Goal: Task Accomplishment & Management: Use online tool/utility

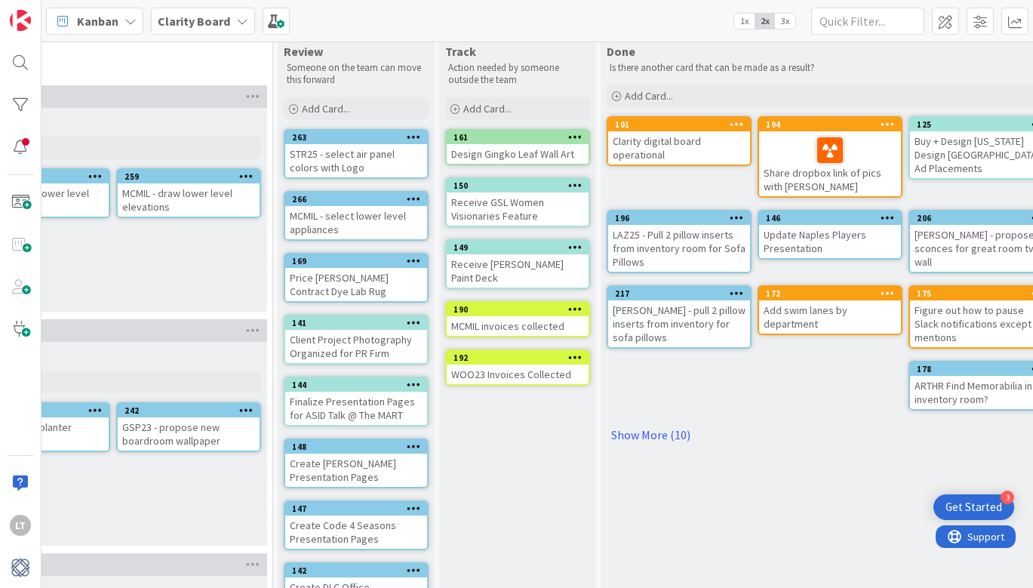
scroll to position [30, 1620]
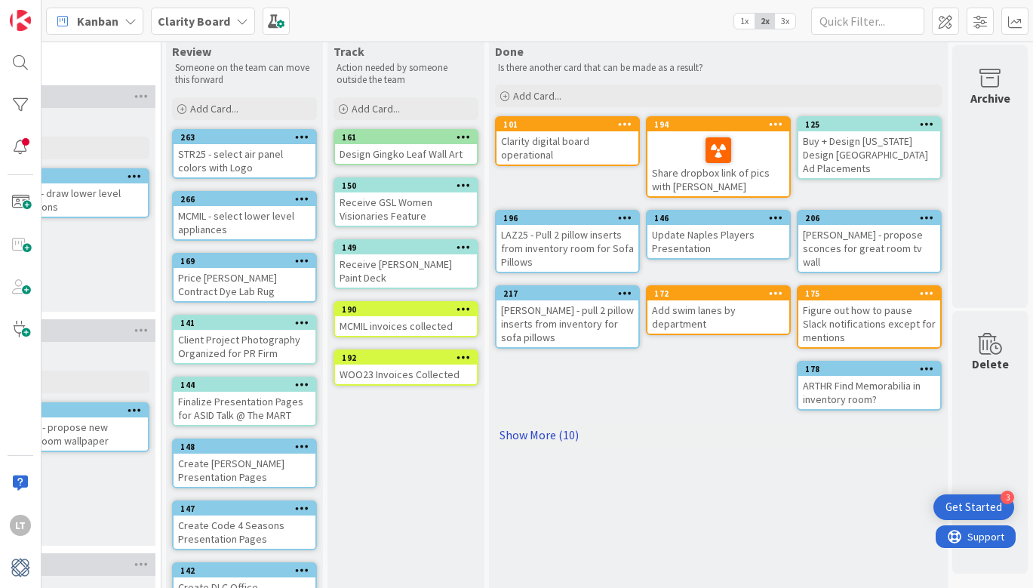
click at [537, 434] on link "Show More (10)" at bounding box center [718, 434] width 447 height 24
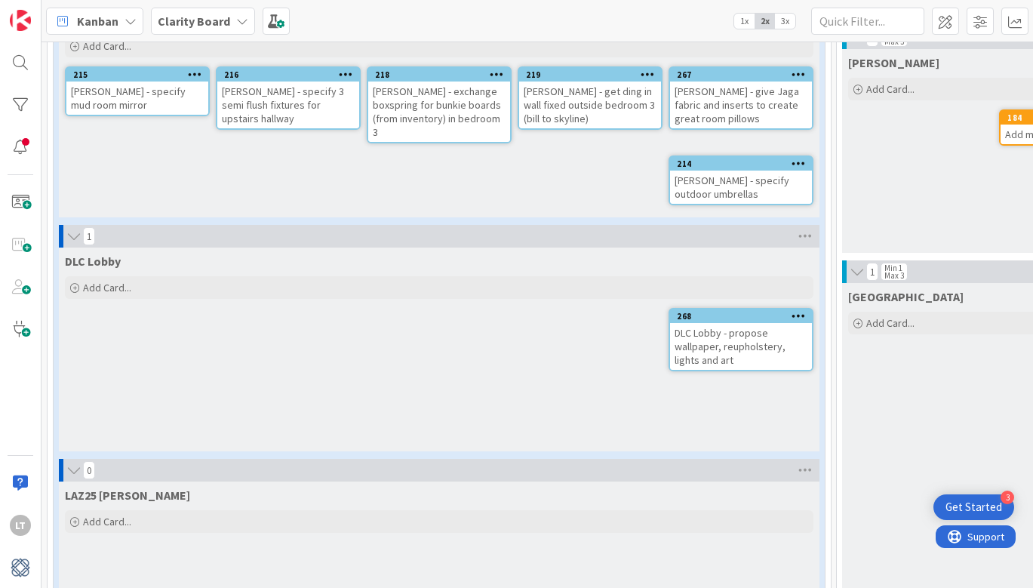
scroll to position [1262, 0]
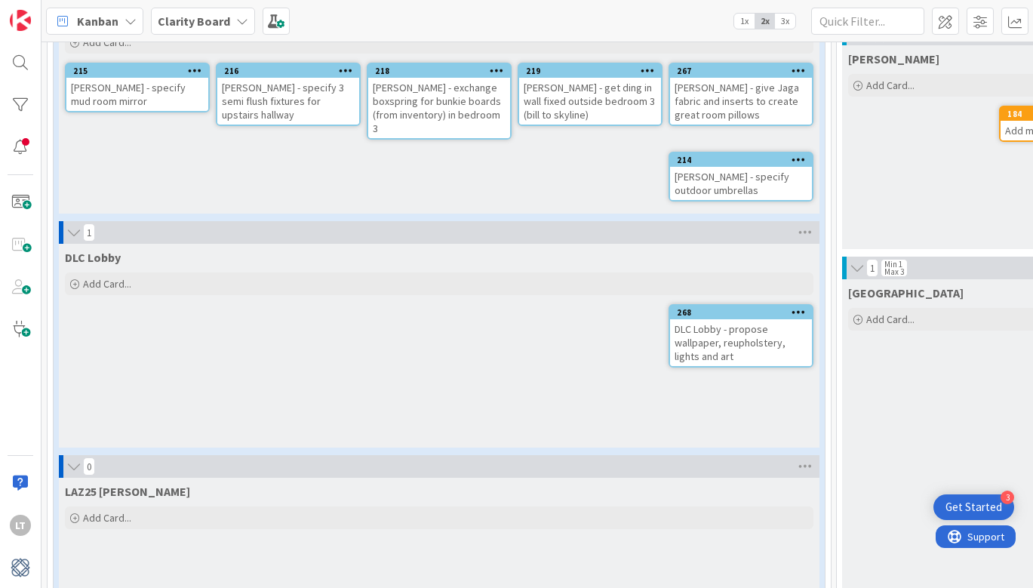
click at [559, 78] on div "[PERSON_NAME] - get ding in wall fixed outside bedroom 3 (bill to skyline)" at bounding box center [590, 101] width 142 height 47
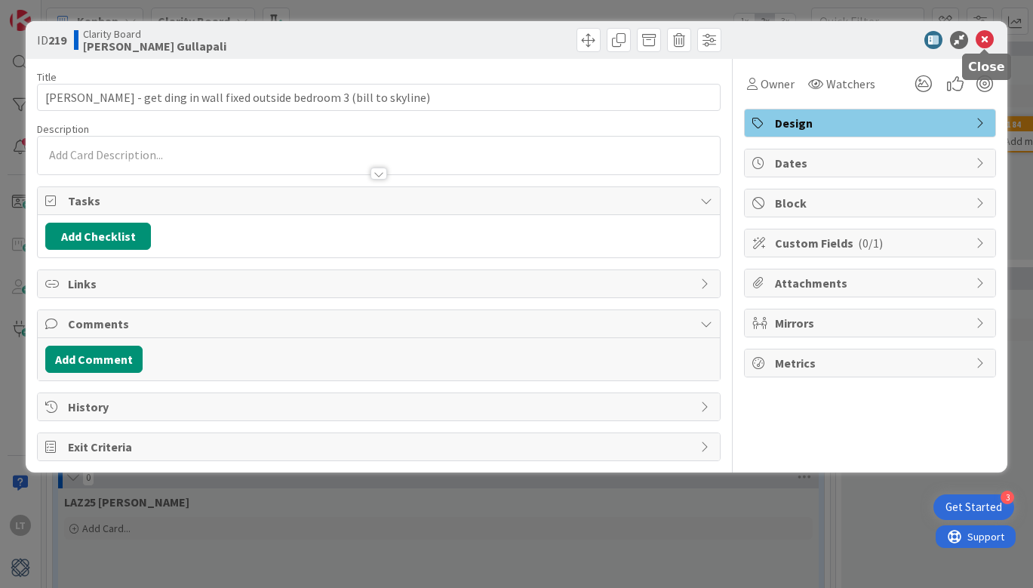
click at [981, 41] on icon at bounding box center [984, 40] width 18 height 18
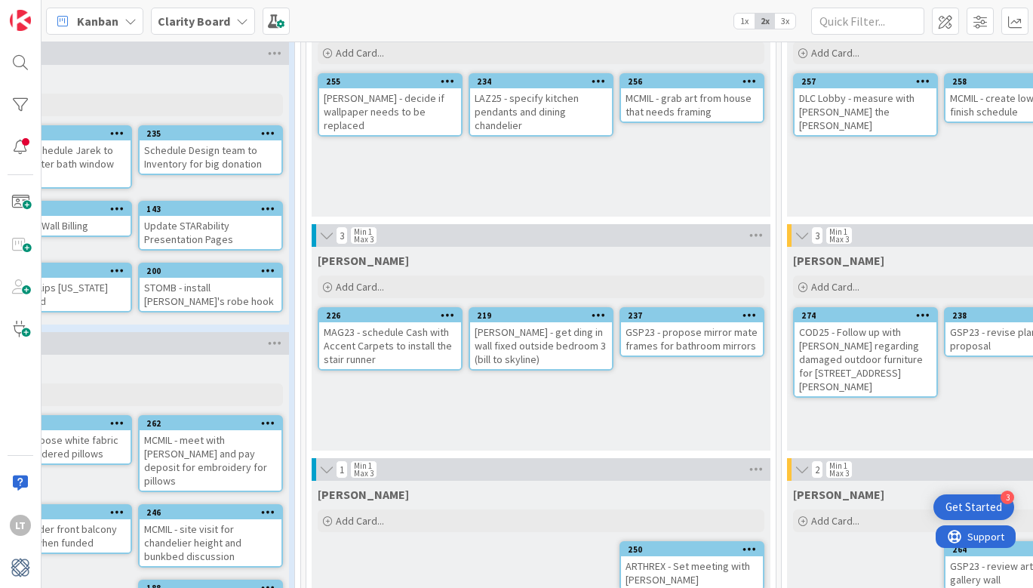
scroll to position [125, 526]
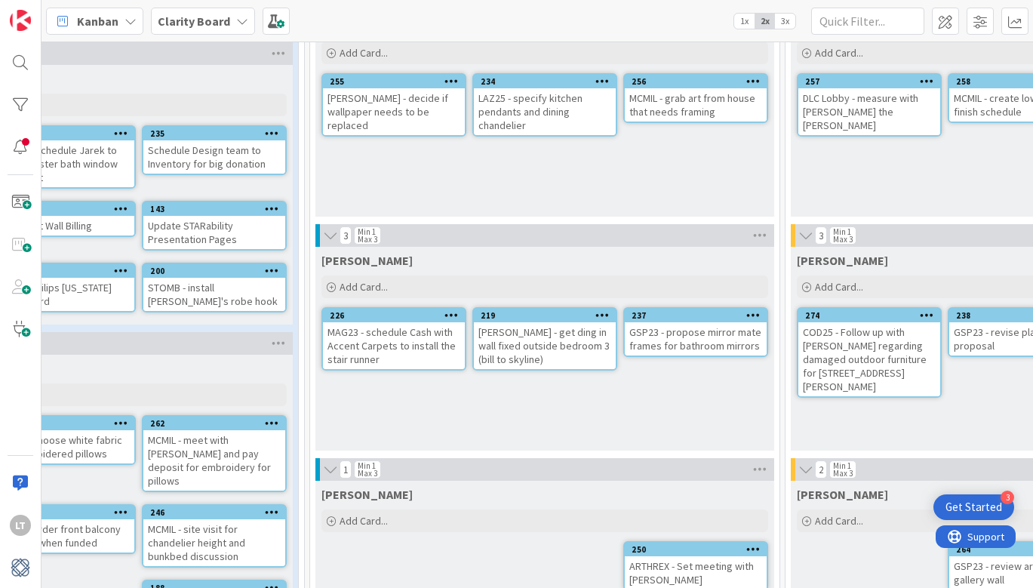
click at [793, 235] on div at bounding box center [792, 235] width 5 height 23
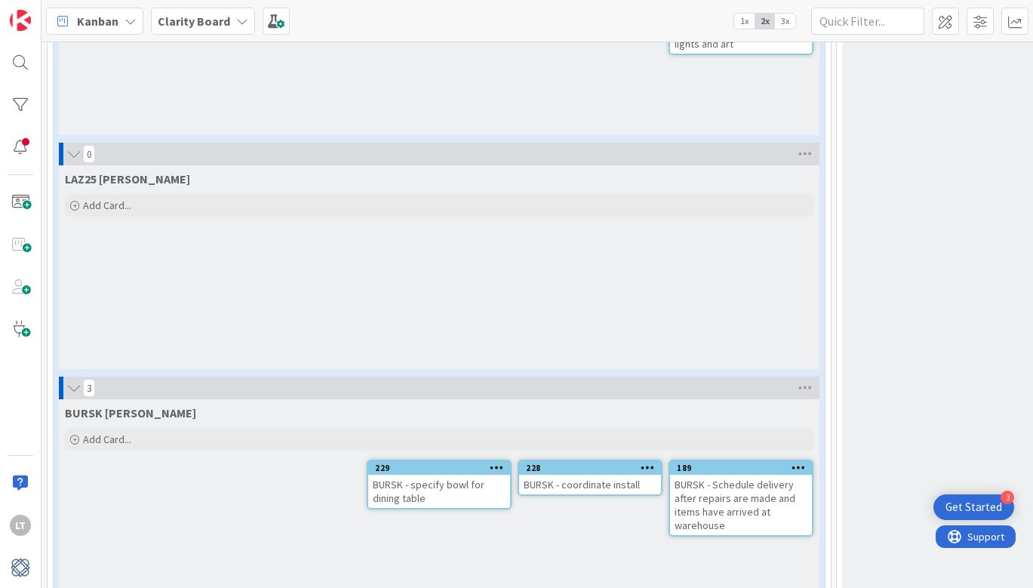
scroll to position [1579, 0]
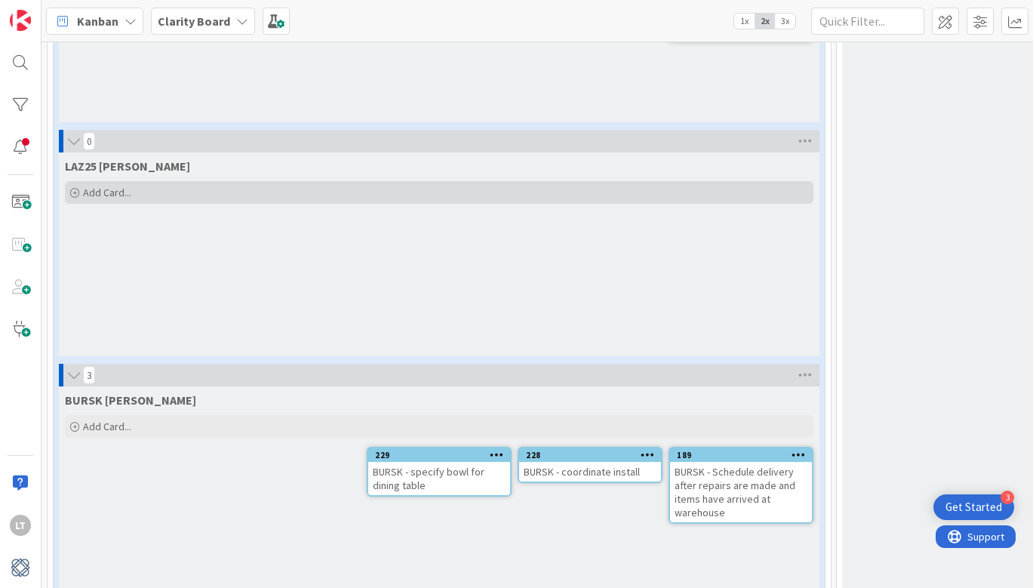
click at [109, 186] on span "Add Card..." at bounding box center [107, 193] width 48 height 14
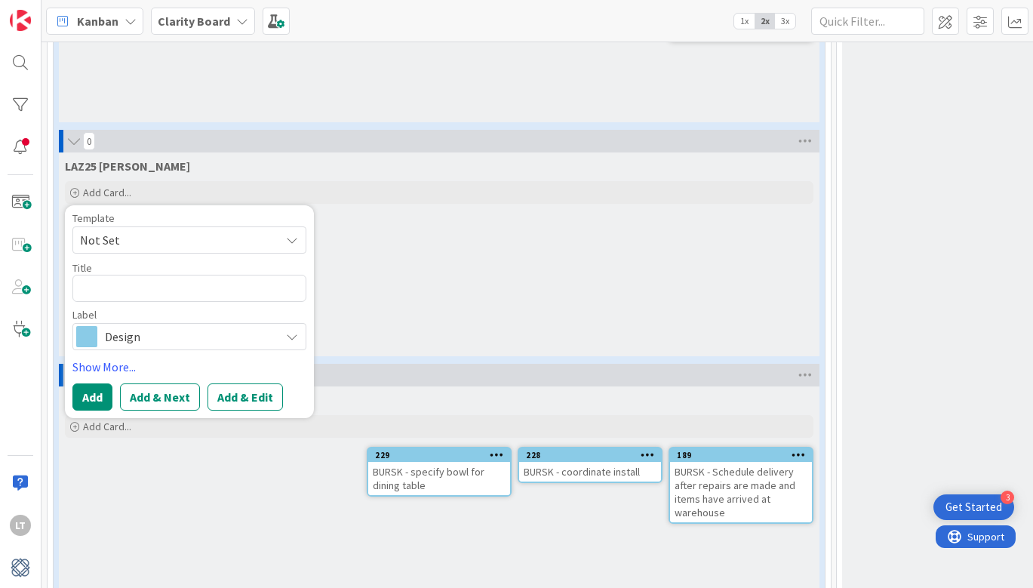
type textarea "x"
type textarea "L"
type textarea "x"
type textarea "LA"
type textarea "x"
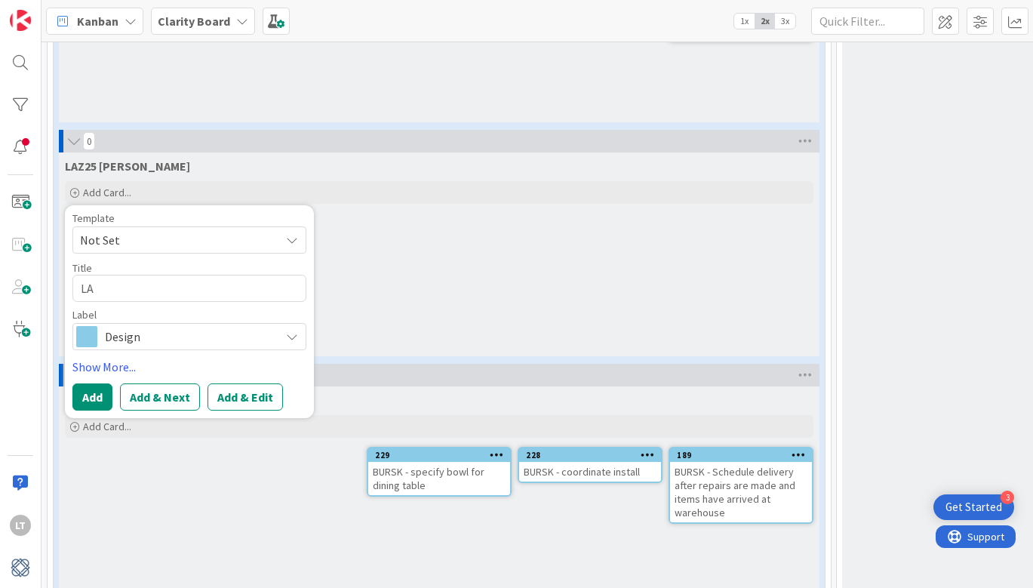
type textarea "LAZ"
type textarea "x"
type textarea "LAZ2"
type textarea "x"
type textarea "LAZ25"
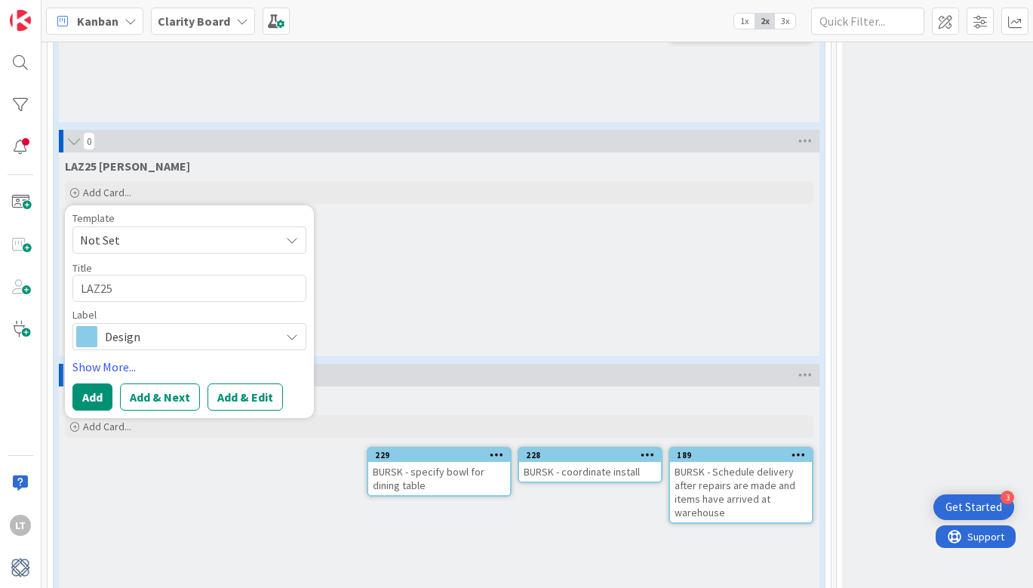
type textarea "x"
type textarea "LAZ25"
type textarea "x"
type textarea "LAZ25 -"
type textarea "x"
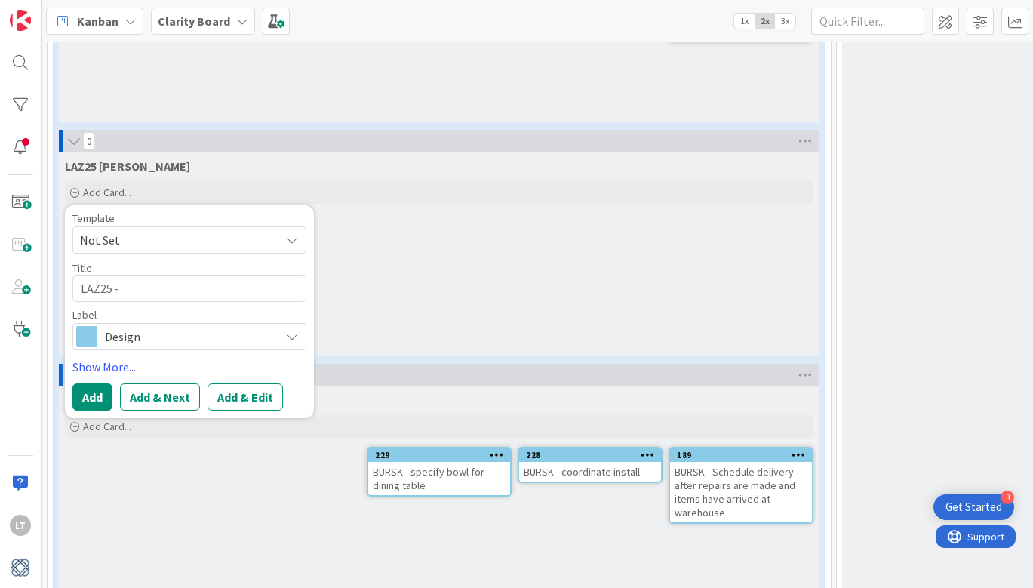
type textarea "LAZ25 -"
type textarea "x"
type textarea "LAZ25 - P"
type textarea "x"
type textarea "LAZ25 - Pr"
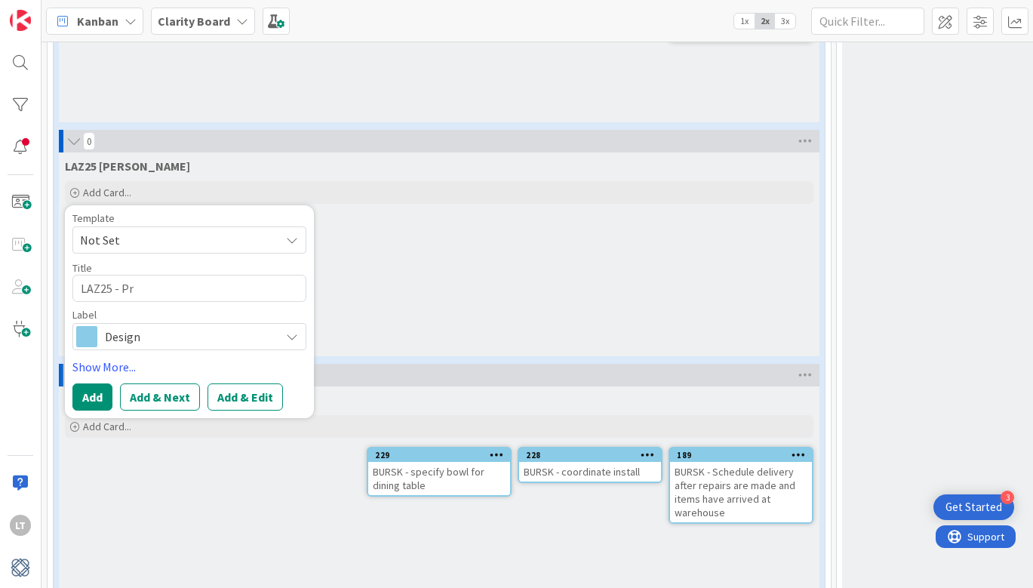
type textarea "x"
type textarea "LAZ25 - Pro"
type textarea "x"
type textarea "LAZ25 - Prop"
type textarea "x"
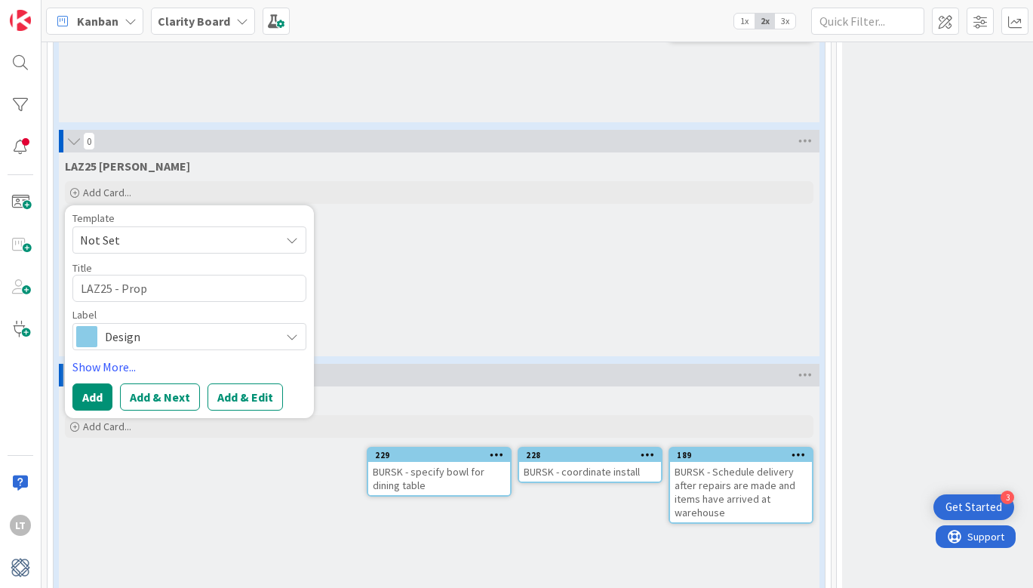
type textarea "LAZ25 - Propo"
type textarea "x"
type textarea "LAZ25 - Propos"
type textarea "x"
type textarea "LAZ25 - Propose"
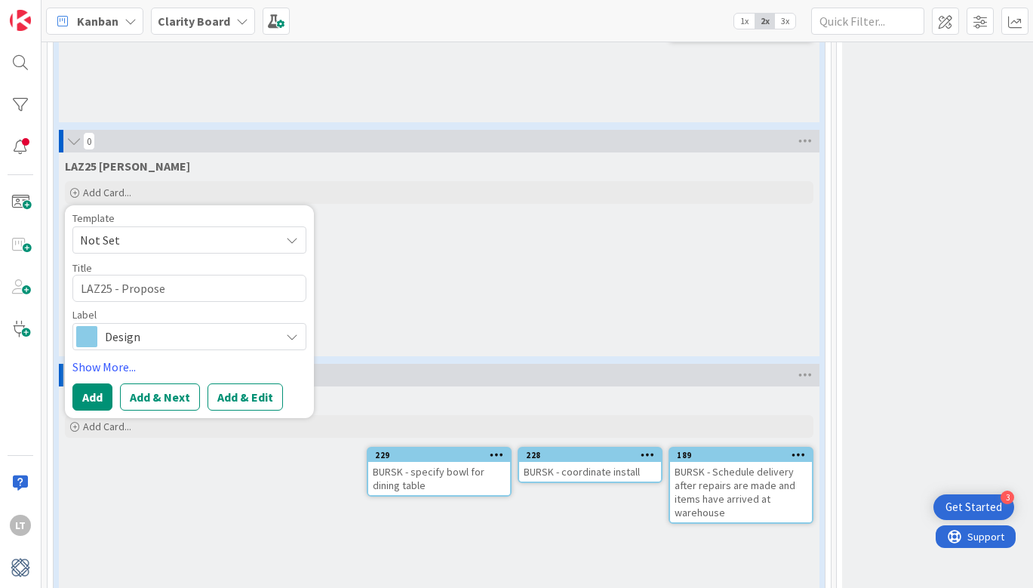
type textarea "x"
type textarea "LAZ25 - Propose"
type textarea "x"
type textarea "LAZ25 - Propose f"
type textarea "x"
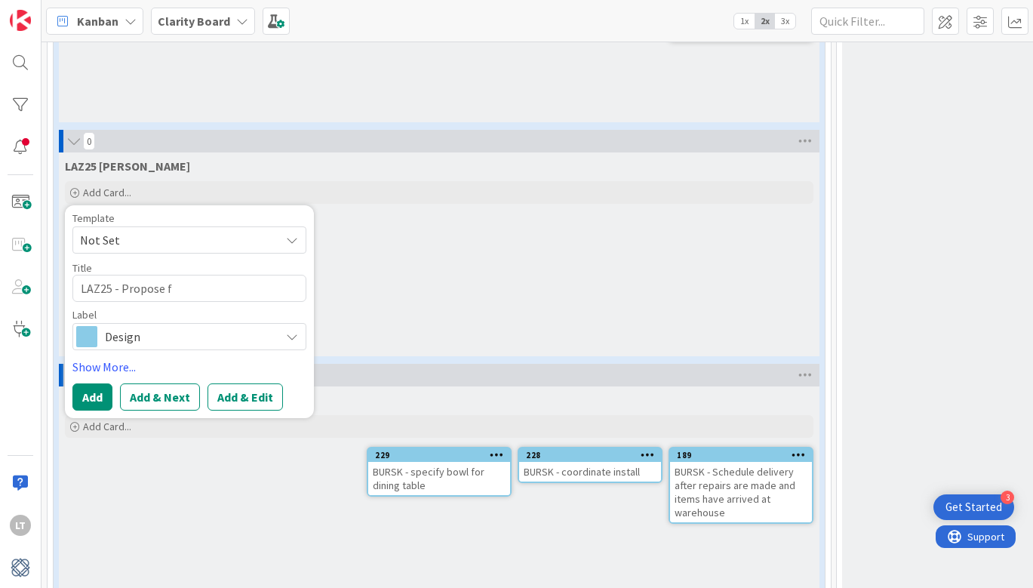
type textarea "LAZ25 - Propose fu"
type textarea "x"
type textarea "LAZ25 - Propose fur"
type textarea "x"
type textarea "LAZ25 - Propose furn"
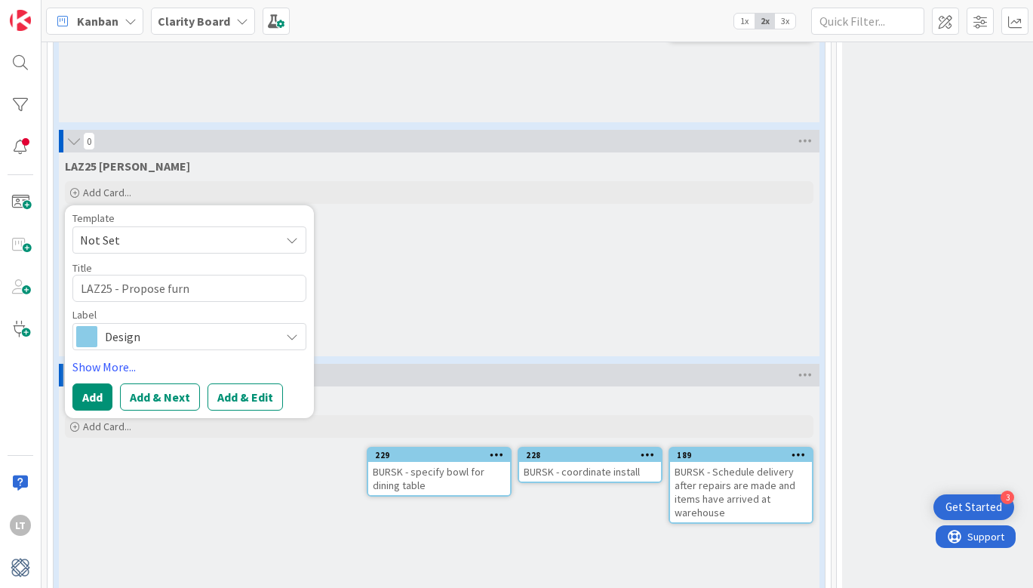
type textarea "x"
type textarea "LAZ25 - Propose furni"
type textarea "x"
type textarea "LAZ25 - Propose furnit"
type textarea "x"
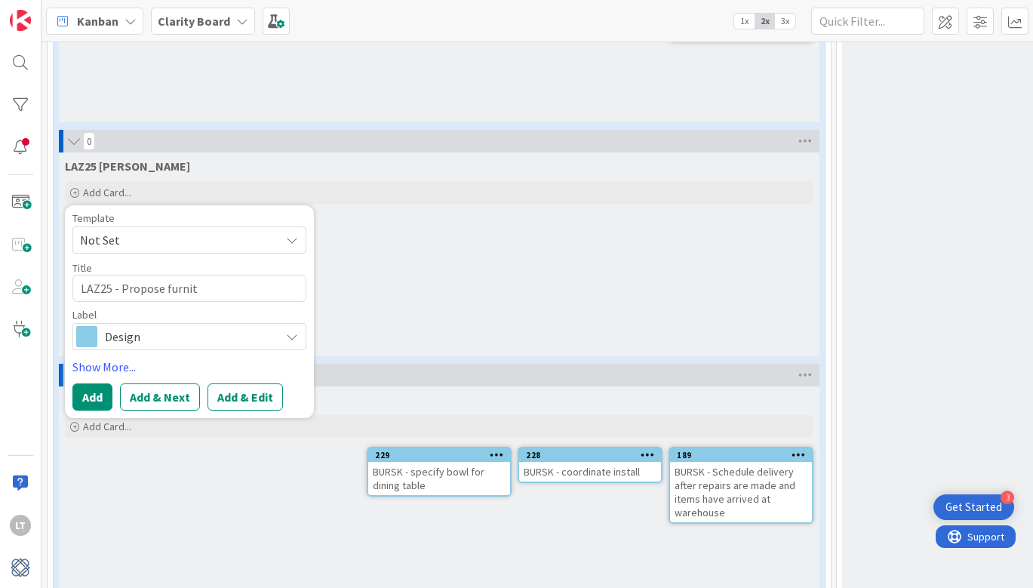
type textarea "LAZ25 - Propose furnitu"
type textarea "x"
type textarea "LAZ25 - Propose furnitur"
type textarea "x"
type textarea "LAZ25 - Propose furniture"
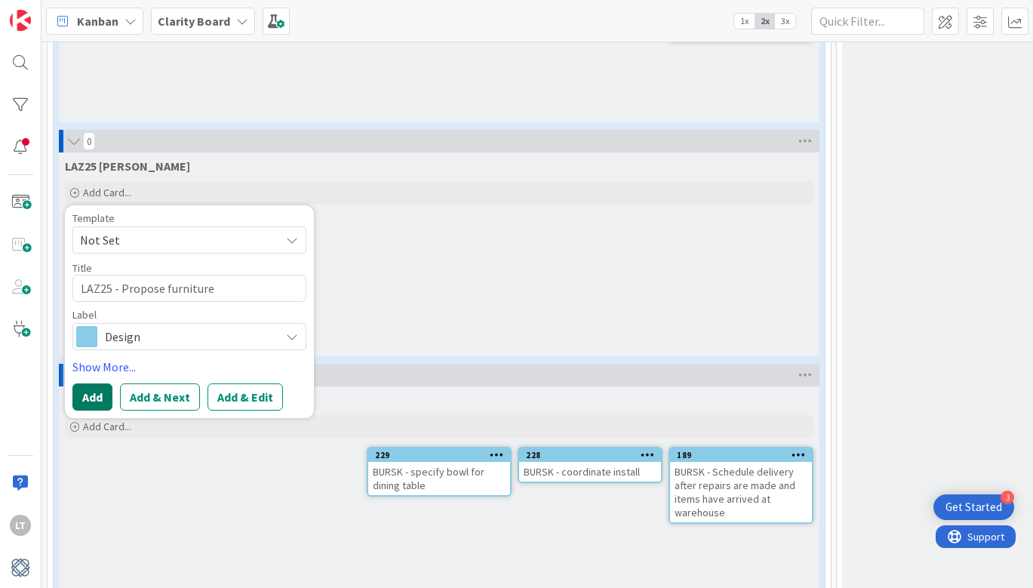
type textarea "x"
type textarea "LAZ25 - Propose furniture,"
type textarea "x"
type textarea "LAZ25 - Propose furniture,"
type textarea "x"
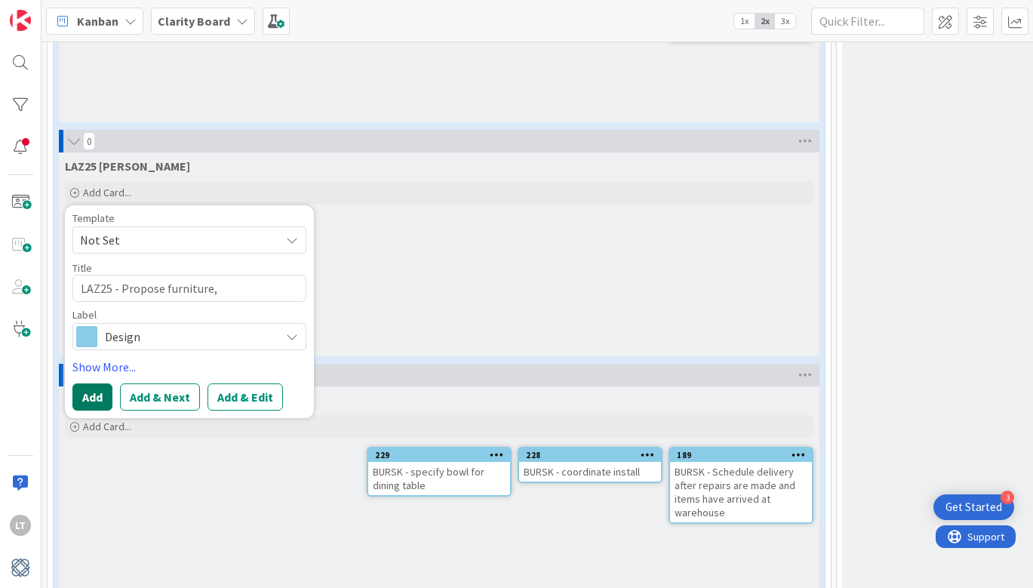
type textarea "LAZ25 - Propose furniture, r"
type textarea "x"
type textarea "LAZ25 - Propose furniture, ru"
type textarea "x"
type textarea "LAZ25 - Propose furniture, rug"
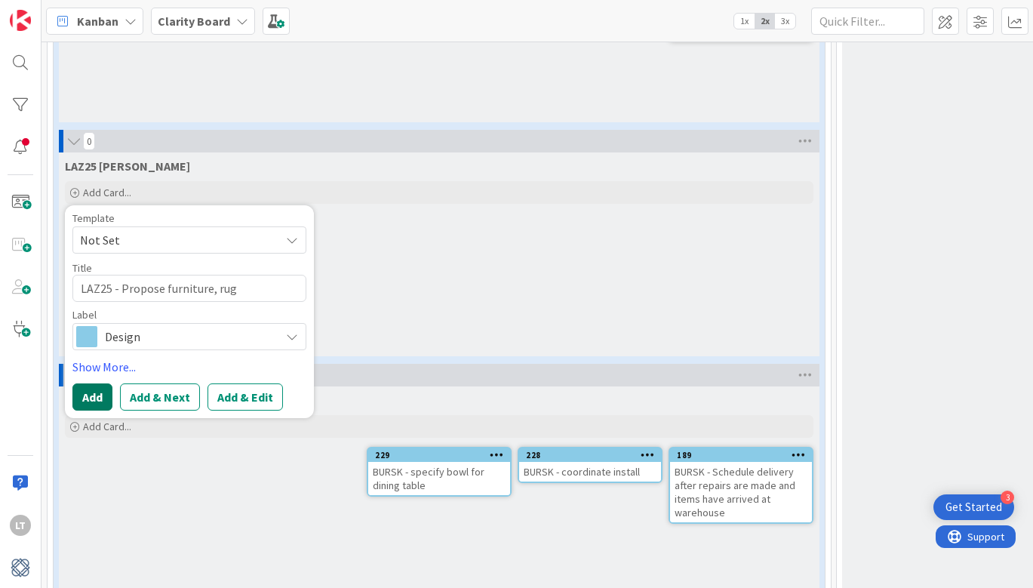
type textarea "x"
type textarea "LAZ25 - Propose furniture, rugs"
type textarea "x"
type textarea "LAZ25 - Propose furniture, rugs"
type textarea "x"
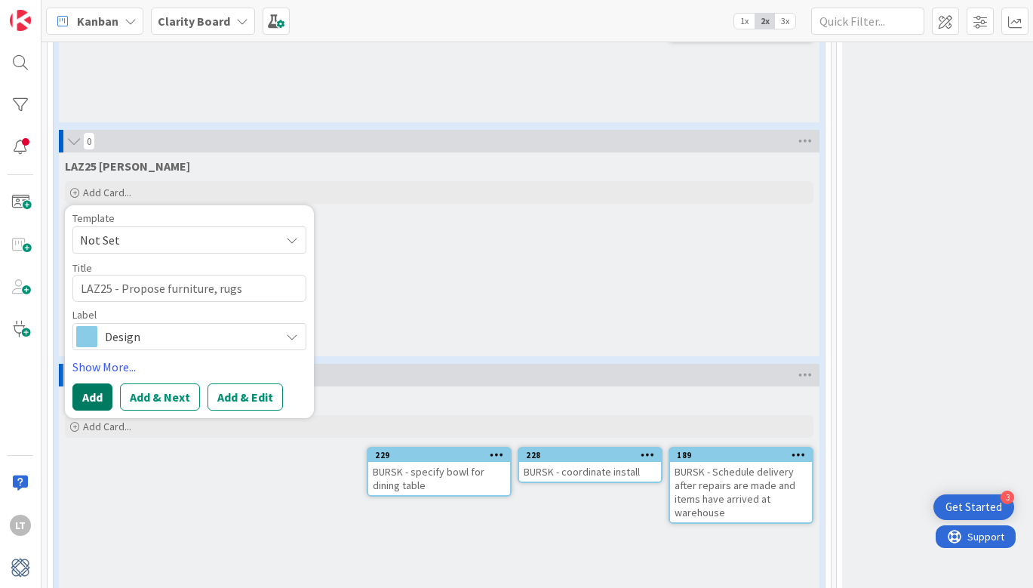
type textarea "LAZ25 - Propose furniture, rugs a"
type textarea "x"
type textarea "LAZ25 - Propose furniture, rugs an"
type textarea "x"
type textarea "LAZ25 - Propose furniture, rugs and"
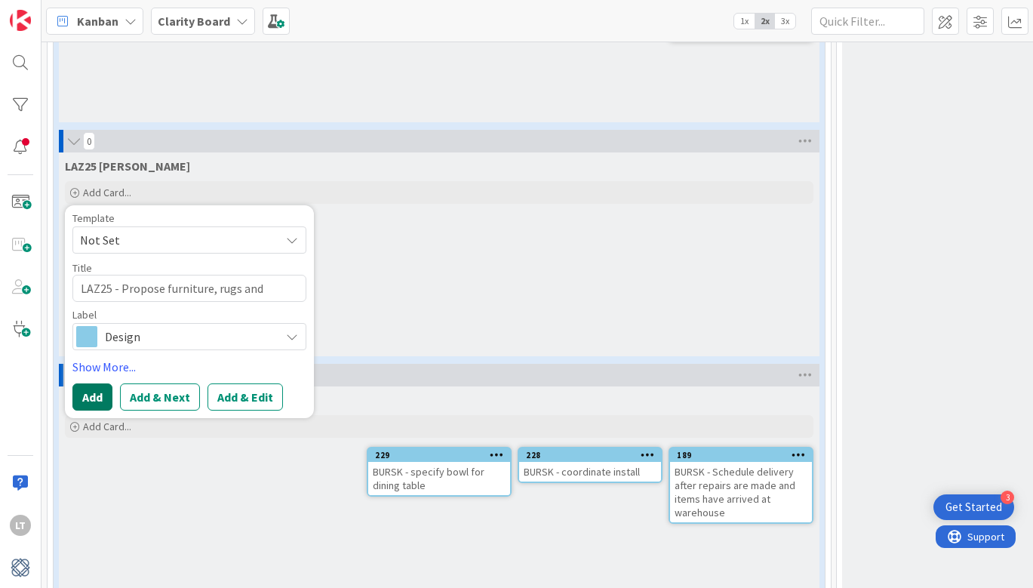
type textarea "x"
type textarea "LAZ25 - Propose furniture, rugs and"
type textarea "x"
type textarea "LAZ25 - Propose furniture, rugs and d"
type textarea "x"
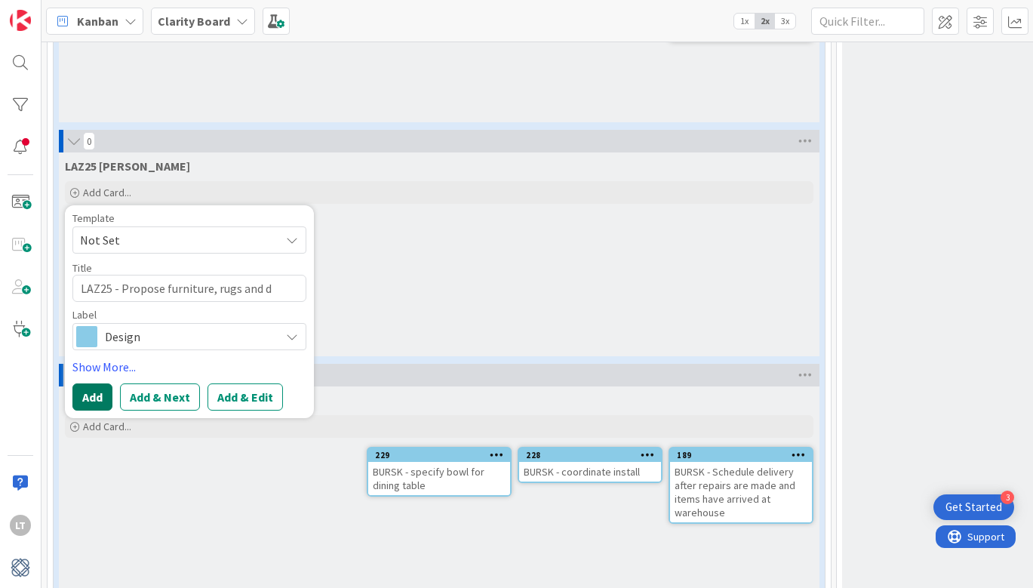
type textarea "LAZ25 - Propose furniture, rugs and dr"
type textarea "x"
type textarea "LAZ25 - Propose furniture, rugs and dra"
type textarea "x"
type textarea "LAZ25 - Propose furniture, rugs and drap"
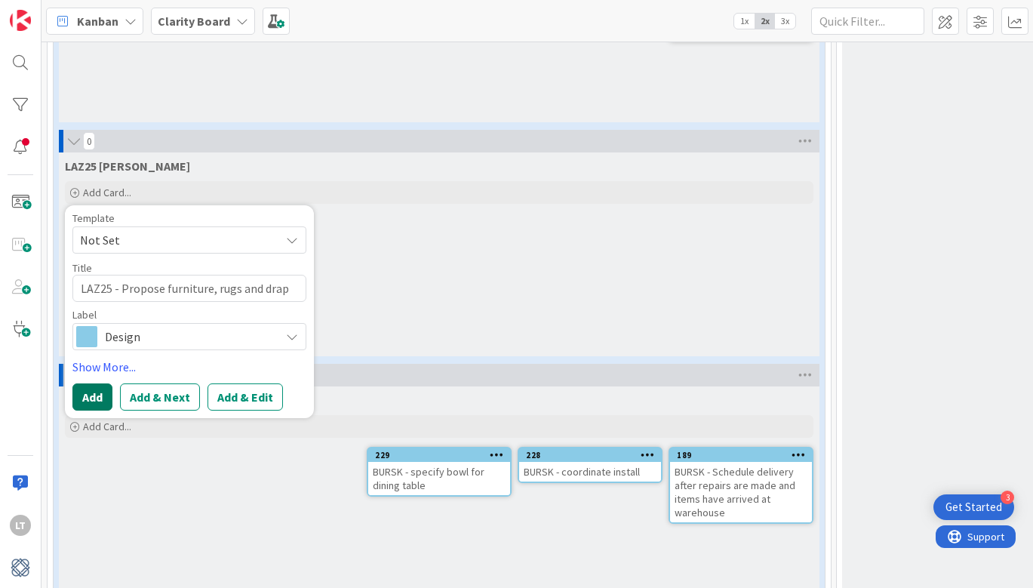
type textarea "x"
type textarea "LAZ25 - Propose furniture, rugs and drape"
type textarea "x"
type textarea "LAZ25 - Propose furniture, rugs and drapes"
click at [84, 385] on button "Add" at bounding box center [92, 396] width 40 height 27
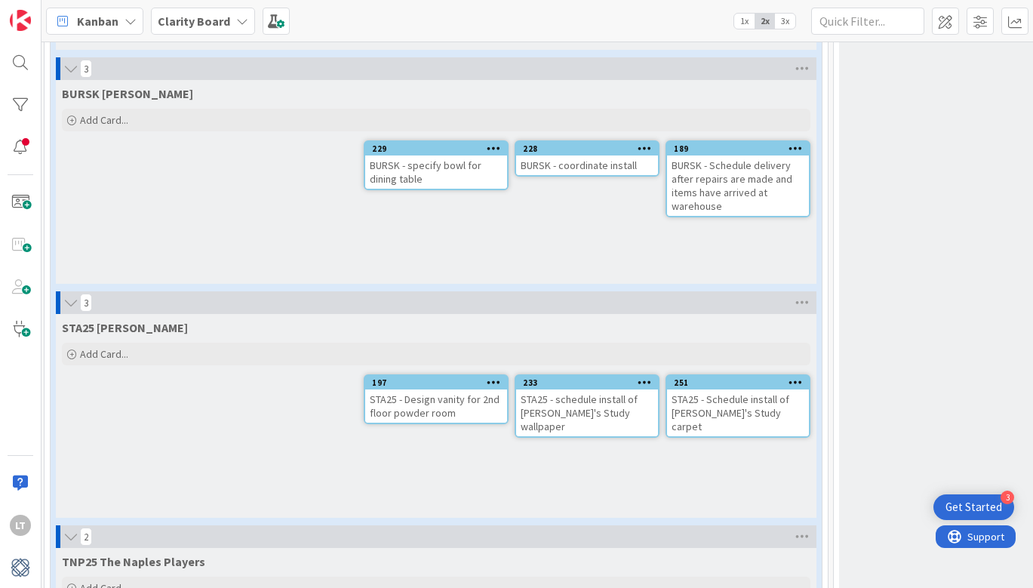
scroll to position [1887, 2]
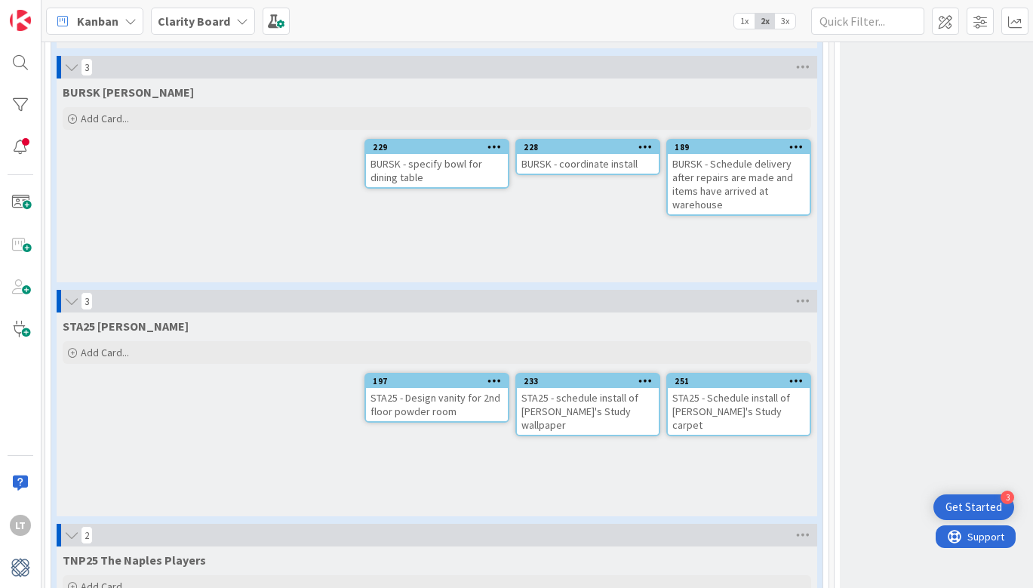
type textarea "x"
